Goal: Download file/media

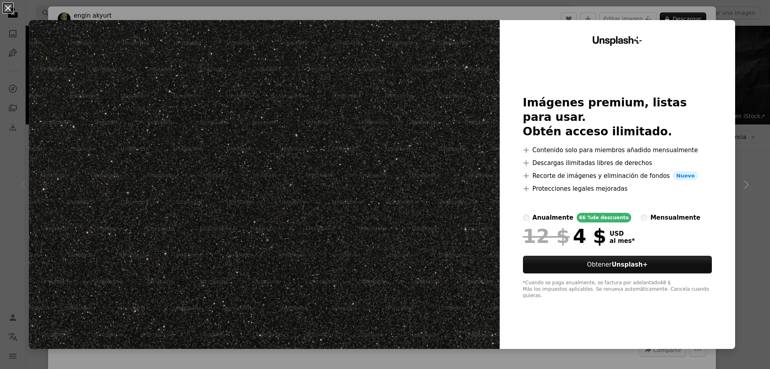
click at [7, 9] on button "An X shape" at bounding box center [8, 8] width 10 height 10
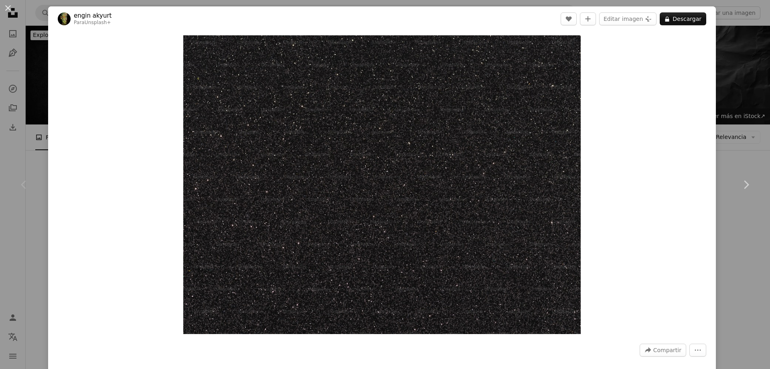
click at [7, 9] on button "An X shape" at bounding box center [8, 8] width 10 height 10
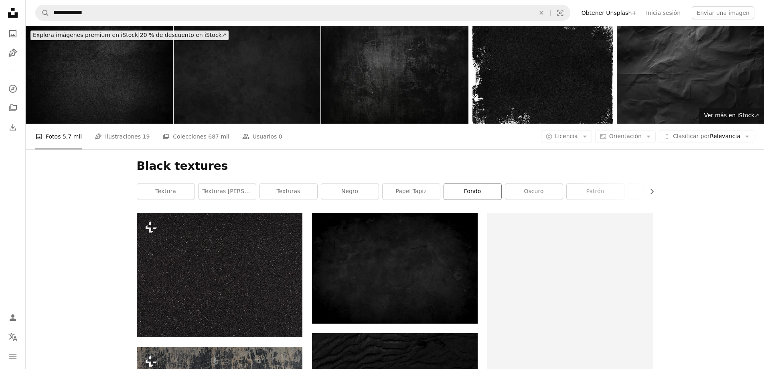
click at [476, 183] on link "fondo" at bounding box center [472, 191] width 57 height 16
